Goal: Task Accomplishment & Management: Manage account settings

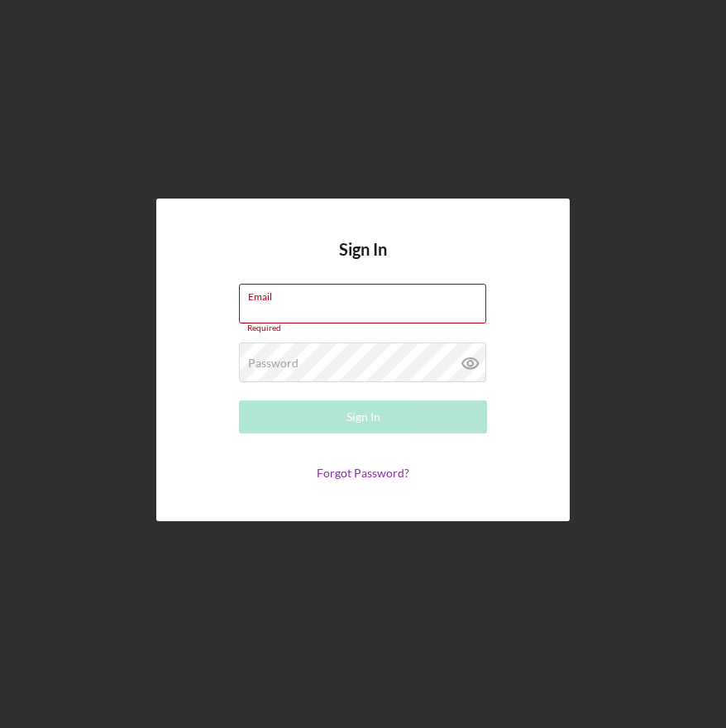
type input "[EMAIL_ADDRESS][DOMAIN_NAME]"
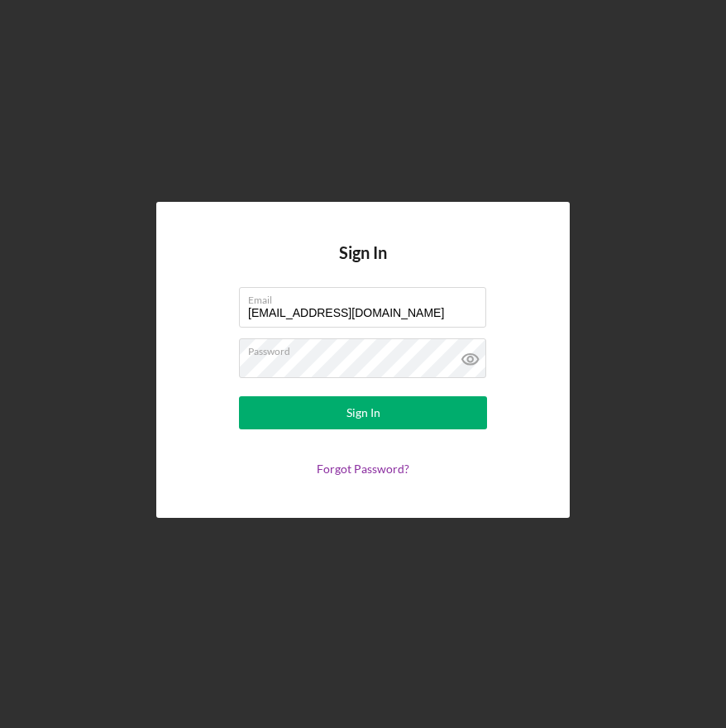
click at [431, 333] on form "Email [EMAIL_ADDRESS][DOMAIN_NAME] Password Sign In Forgot Password?" at bounding box center [363, 381] width 331 height 189
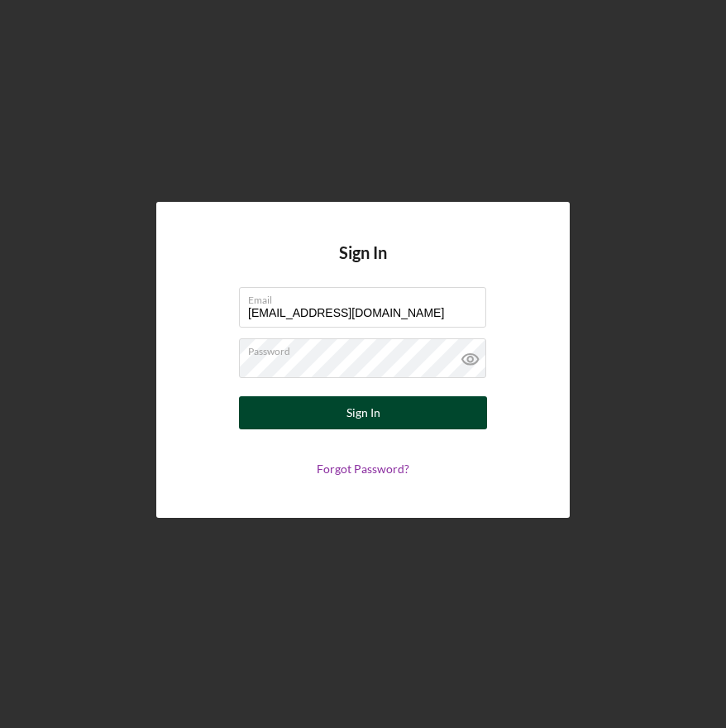
click at [422, 406] on button "Sign In" at bounding box center [363, 412] width 248 height 33
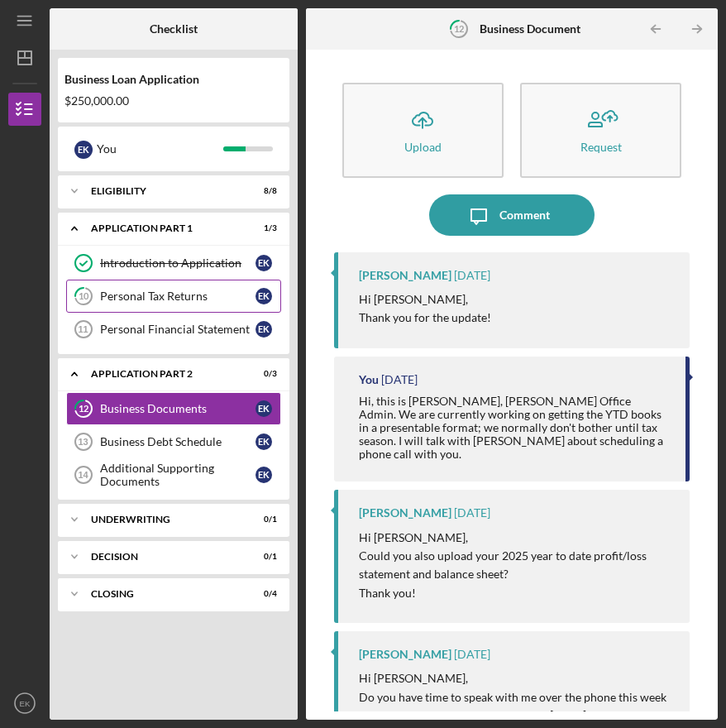
click at [185, 305] on link "10 Personal Tax Returns E K" at bounding box center [173, 296] width 215 height 33
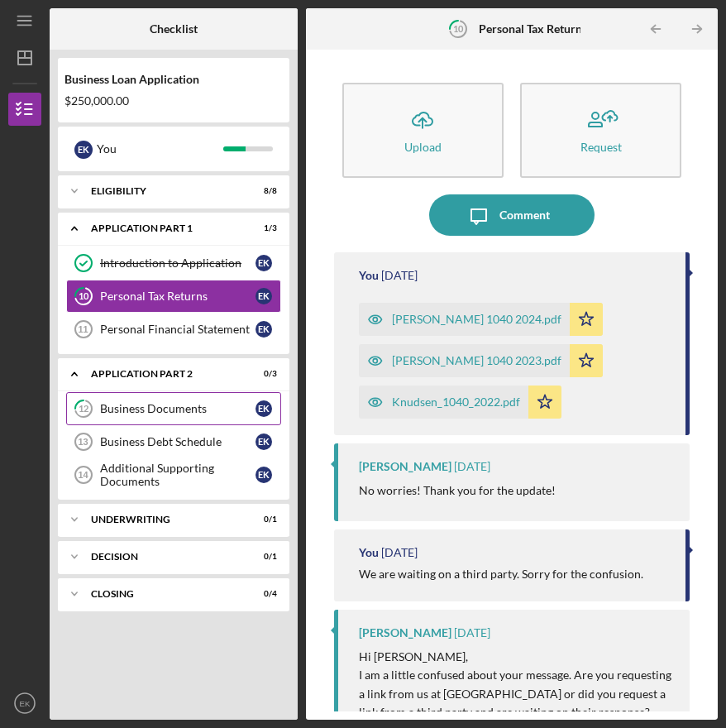
click at [220, 413] on div "Business Documents" at bounding box center [177, 408] width 155 height 13
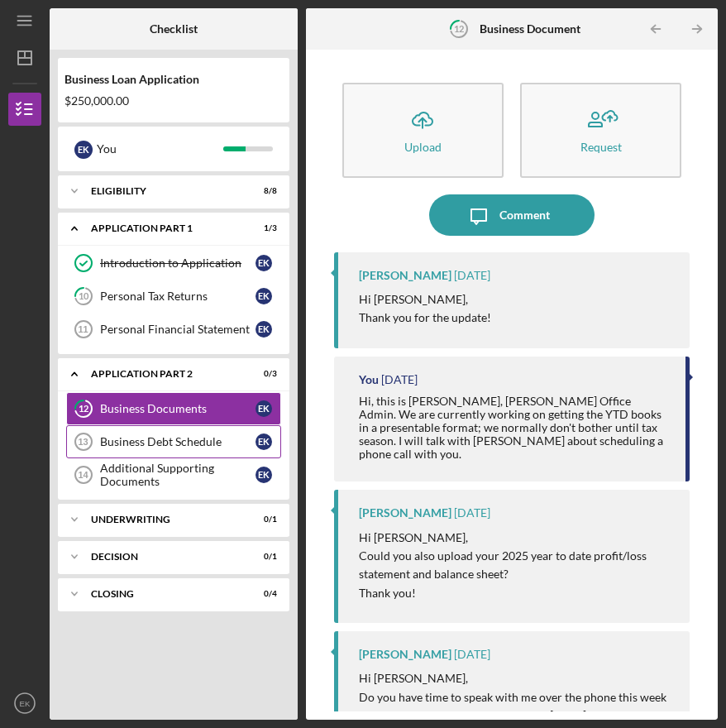
click at [209, 433] on link "Business Debt Schedule 13 Business Debt Schedule E K" at bounding box center [173, 441] width 215 height 33
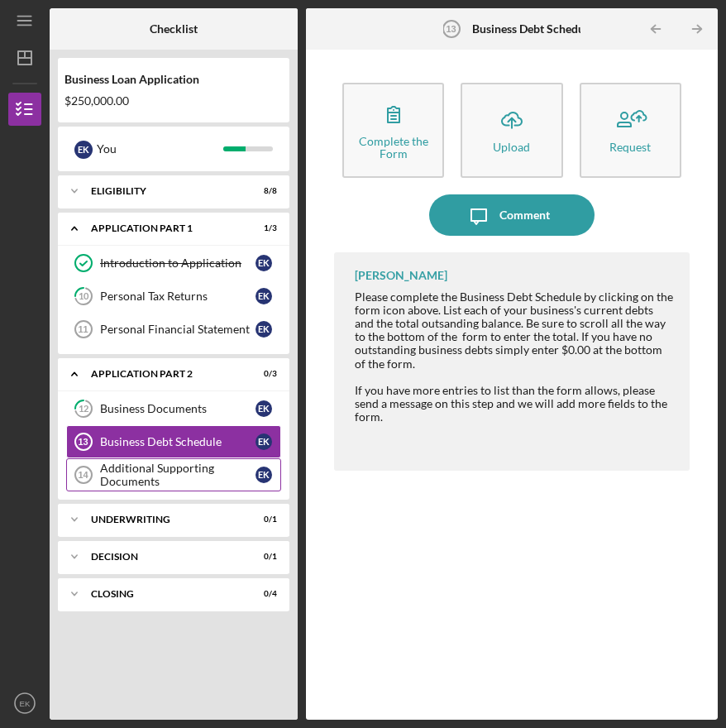
click at [173, 468] on div "Additional Supporting Documents" at bounding box center [177, 474] width 155 height 26
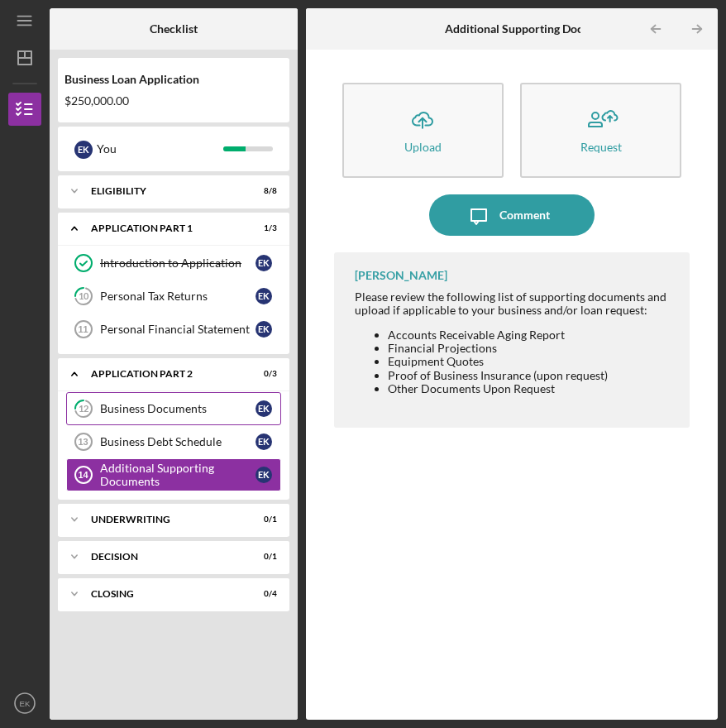
click at [242, 416] on link "12 Business Documents E K" at bounding box center [173, 408] width 215 height 33
